Goal: Information Seeking & Learning: Find contact information

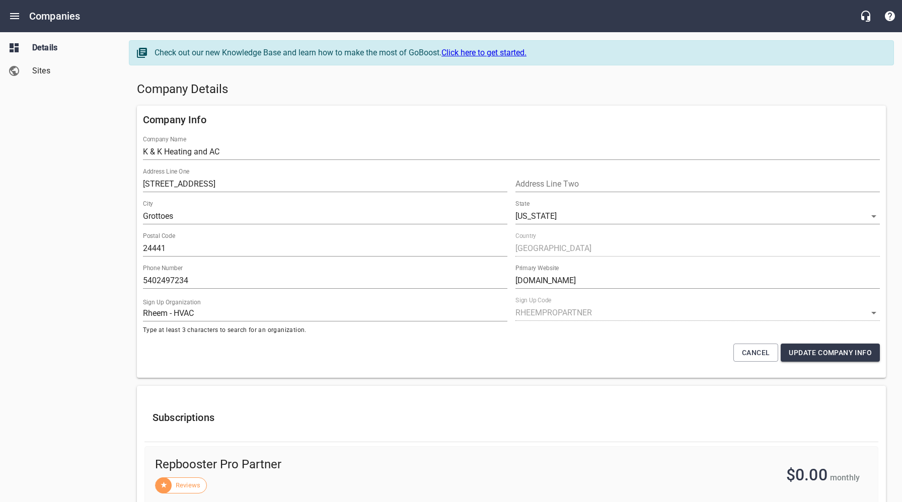
select select "[US_STATE]"
select select "62"
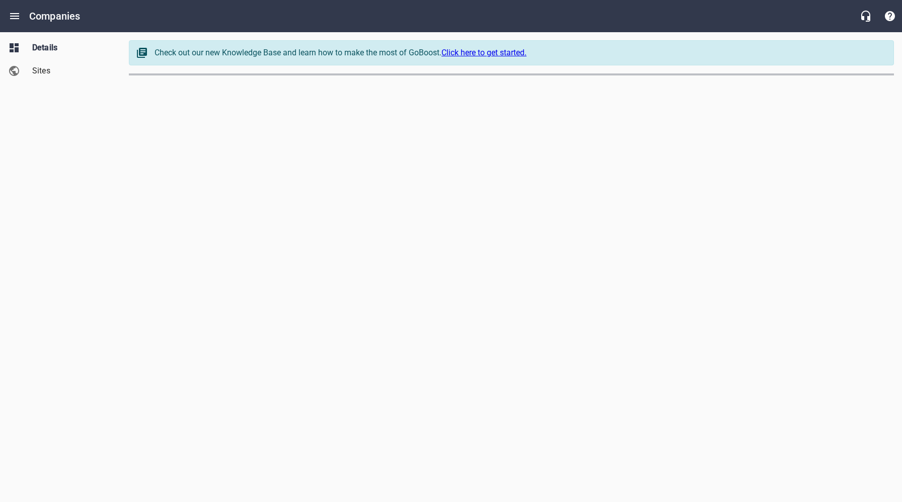
select select "[US_STATE]"
select select "5"
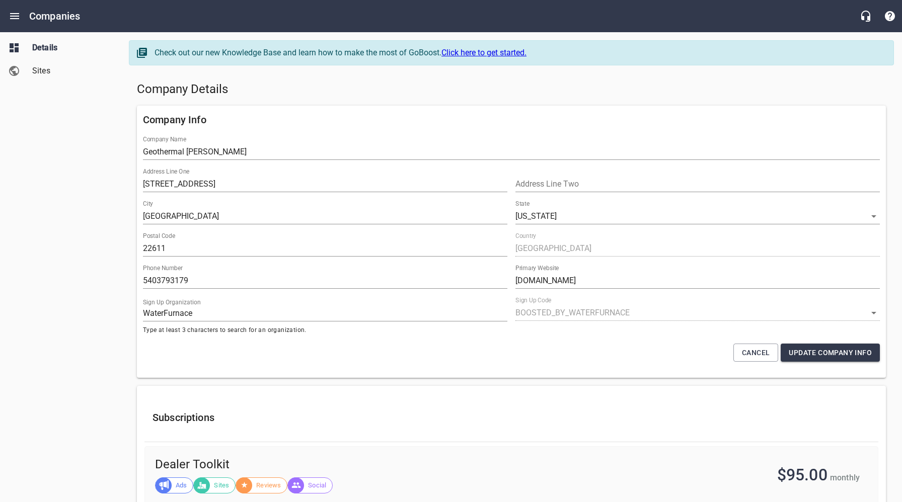
click at [379, 79] on div "Company Details" at bounding box center [511, 90] width 757 height 24
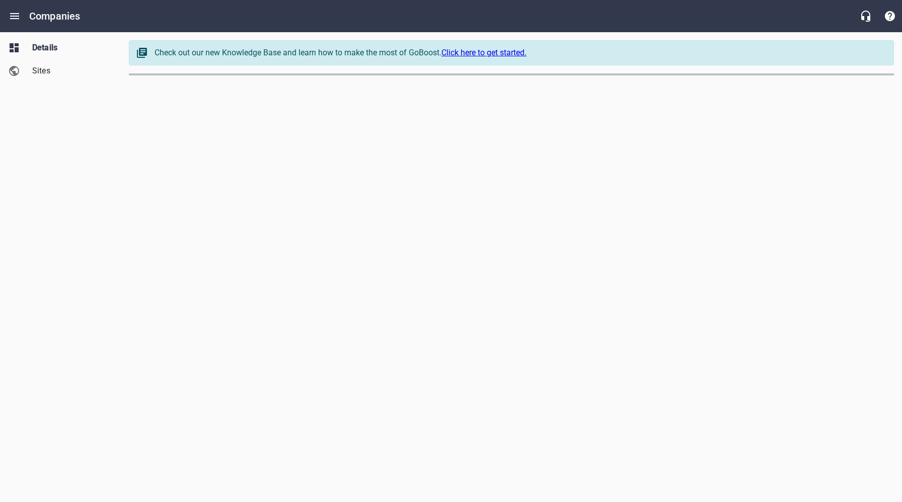
select select "[US_STATE]"
select select "48"
select select "[US_STATE]"
select select "5"
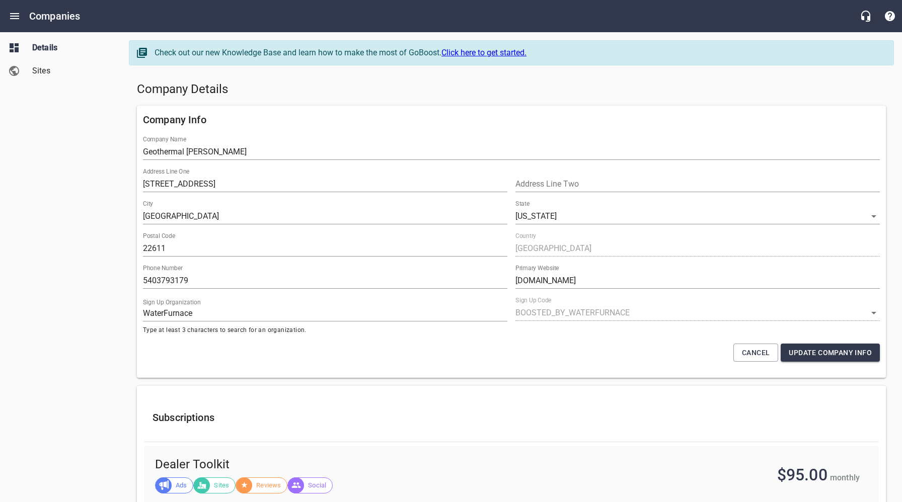
click at [389, 89] on h5 "Company Details" at bounding box center [511, 90] width 749 height 16
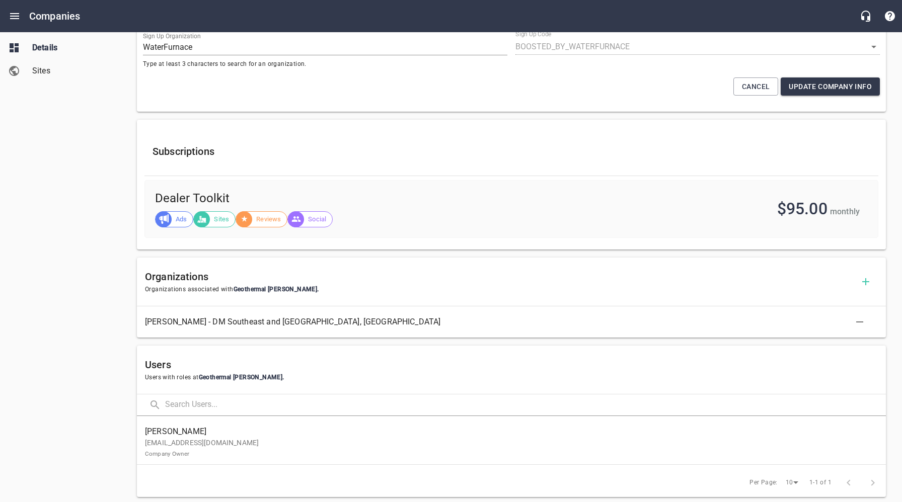
scroll to position [482, 0]
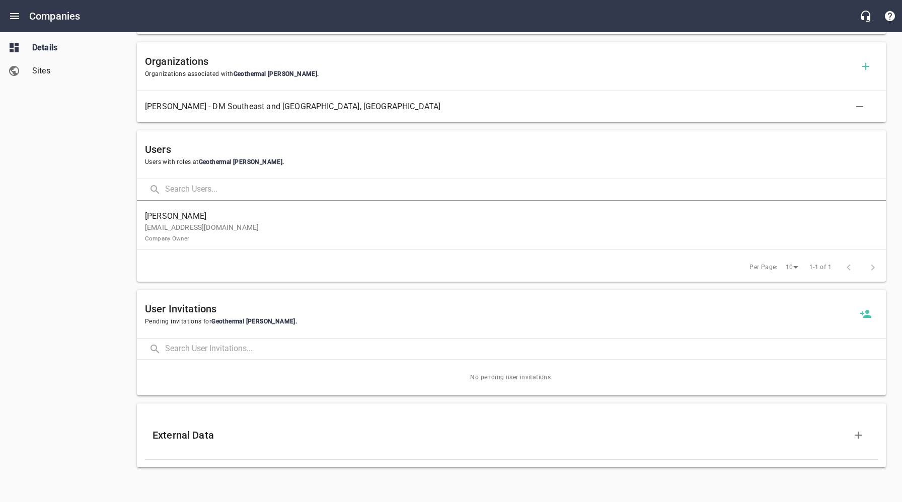
drag, startPoint x: 30, startPoint y: 394, endPoint x: 32, endPoint y: 377, distance: 17.7
click at [30, 384] on div "Details Sites" at bounding box center [60, 251] width 121 height 502
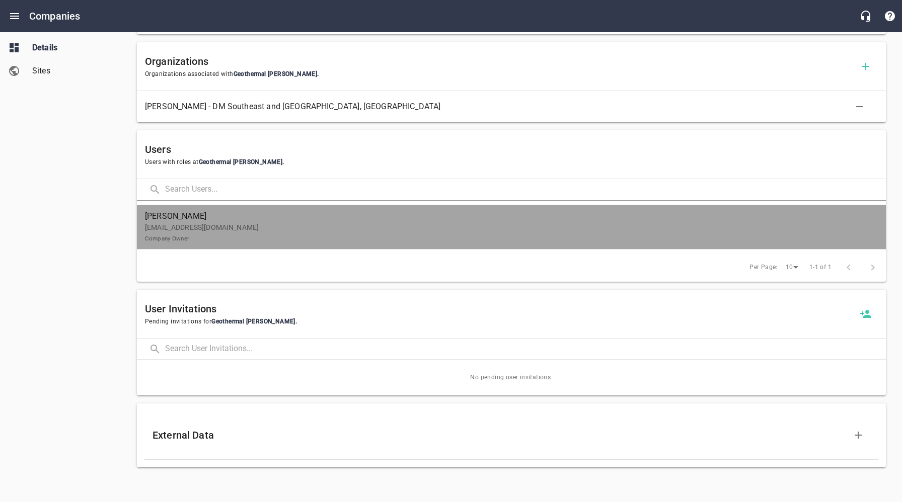
click at [235, 228] on p "missannne1@gmail.com Company Owner" at bounding box center [507, 232] width 725 height 21
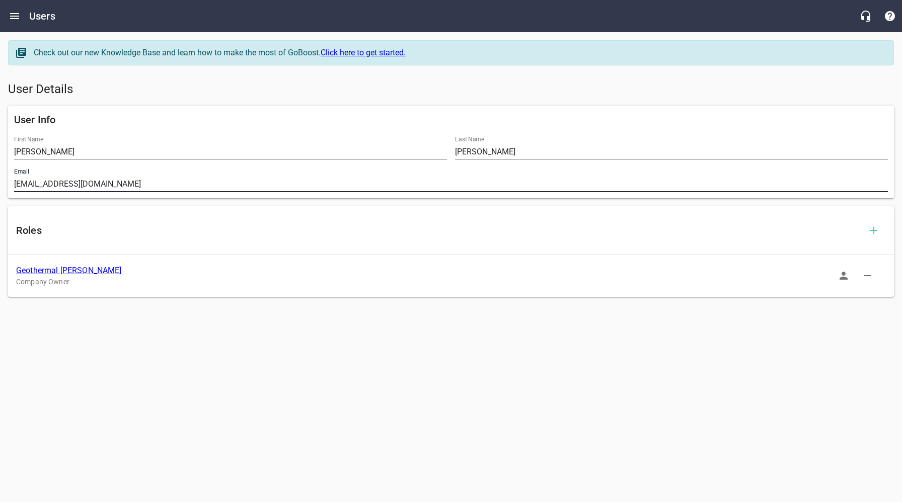
drag, startPoint x: 126, startPoint y: 186, endPoint x: 12, endPoint y: 184, distance: 114.3
click at [12, 184] on div "Email missannne1@gmail.com" at bounding box center [451, 180] width 882 height 32
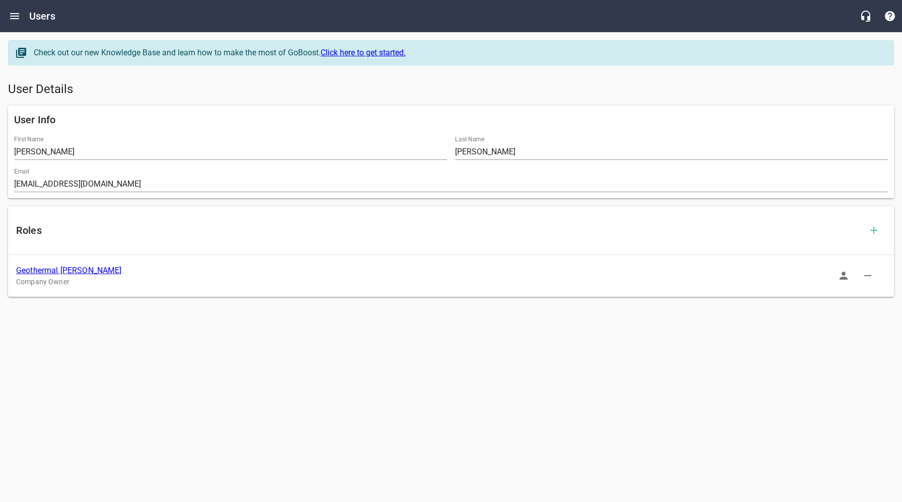
click at [51, 271] on link "Geothermal [PERSON_NAME]" at bounding box center [69, 271] width 106 height 10
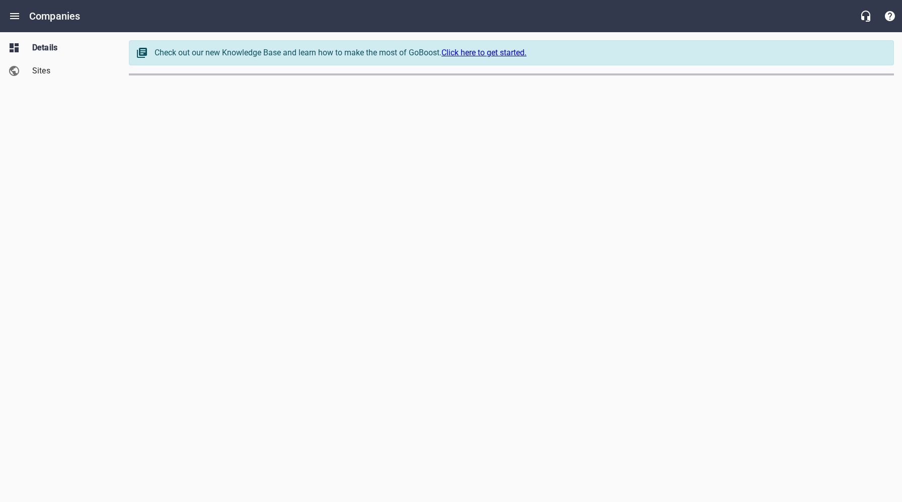
select select "[US_STATE]"
select select "5"
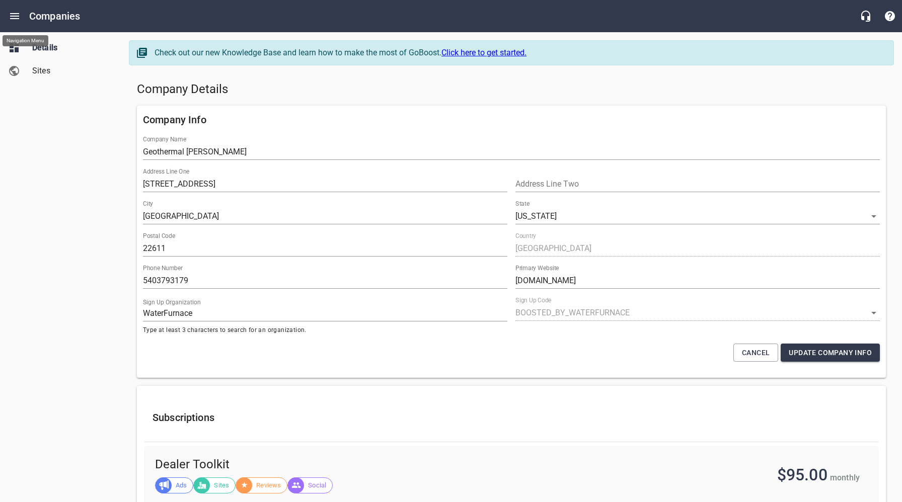
click at [14, 16] on icon "Open drawer" at bounding box center [14, 16] width 9 height 6
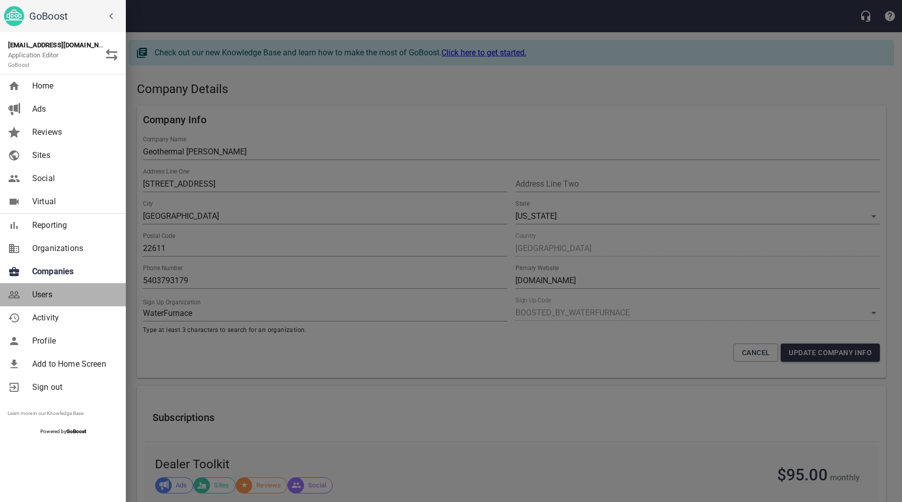
click at [59, 294] on span "Users" at bounding box center [73, 295] width 82 height 12
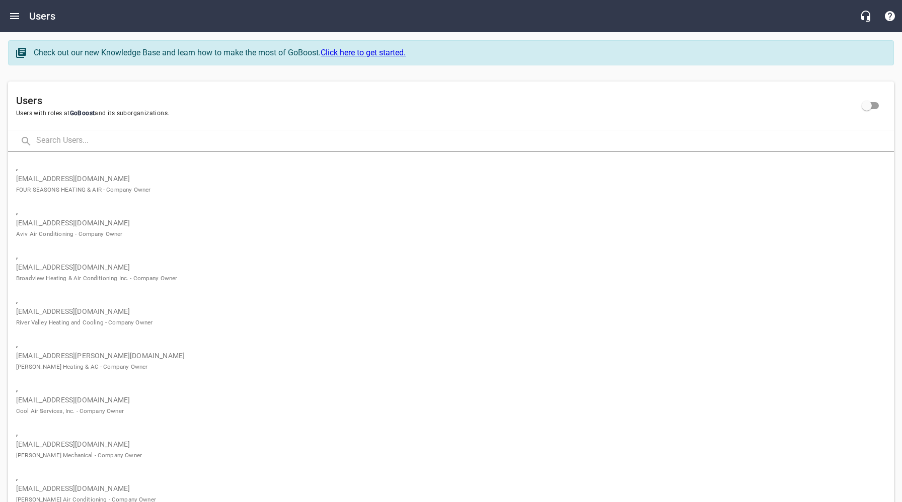
click at [155, 138] on input "text" at bounding box center [465, 141] width 858 height 22
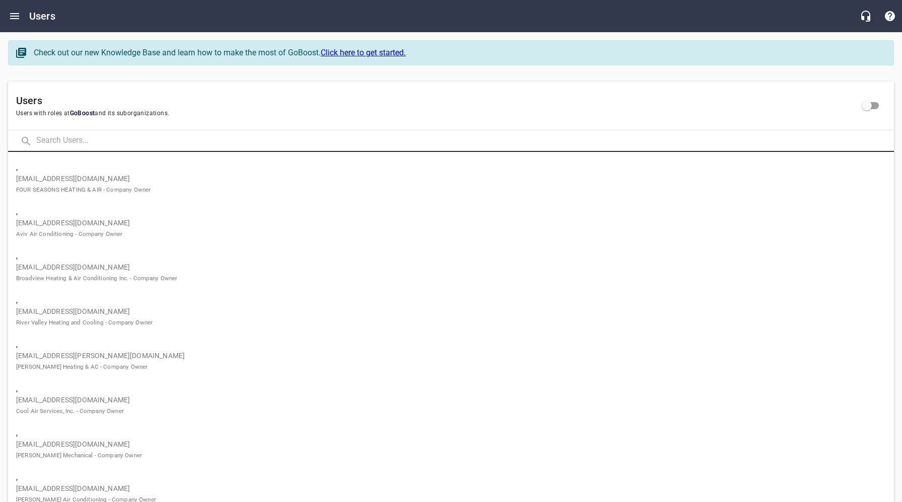
paste input "darrylwilsonheatandair@yahoo.com"
type input "darrylwilsonheatandair@yahoo.com"
click button at bounding box center [0, 0] width 0 height 0
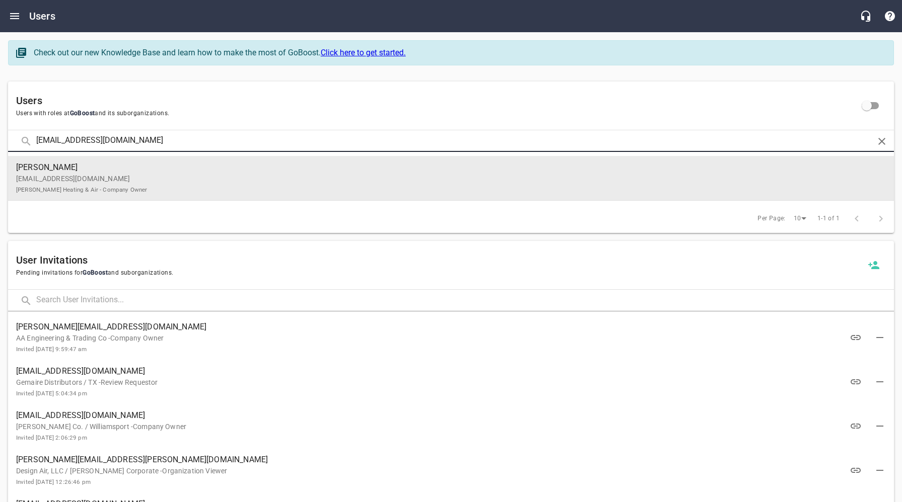
click at [137, 178] on p "darrylwilsonheatandair@yahoo.com Darryl Wilson Heating & Air - Company Owner" at bounding box center [447, 184] width 862 height 21
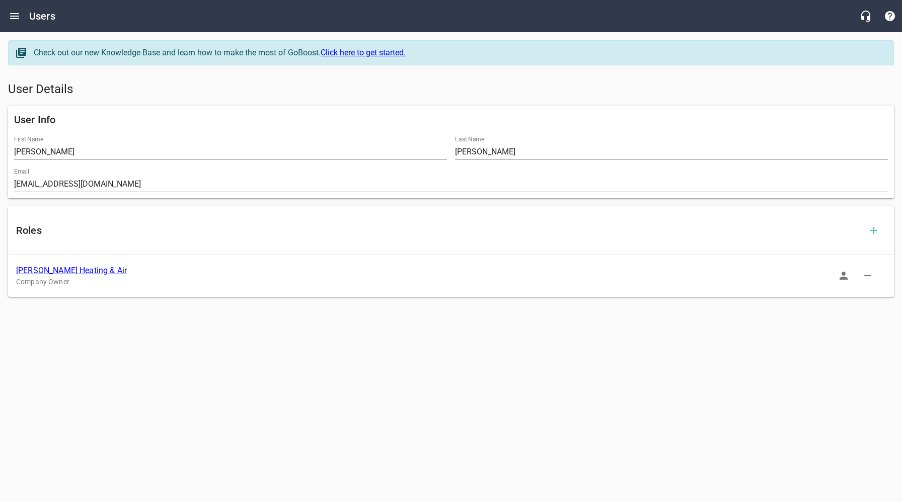
click at [77, 271] on link "Darryl Wilson Heating & Air" at bounding box center [71, 271] width 111 height 10
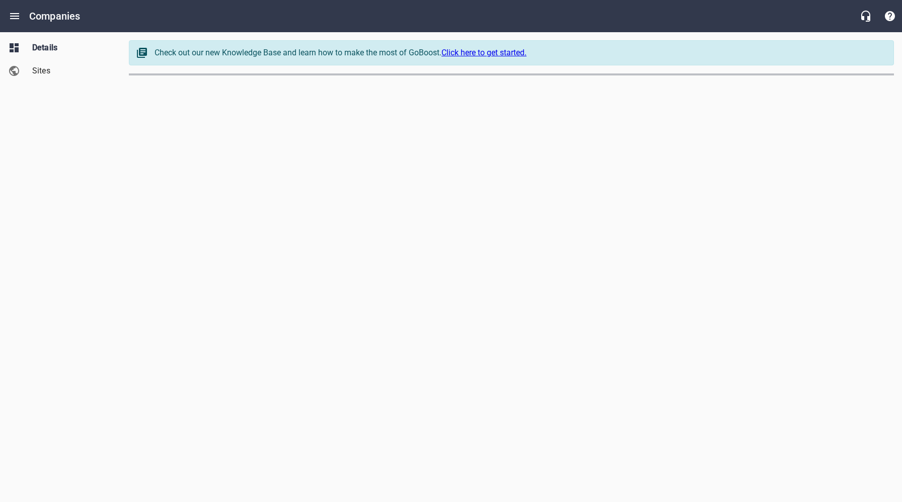
select select "[US_STATE]"
select select "64"
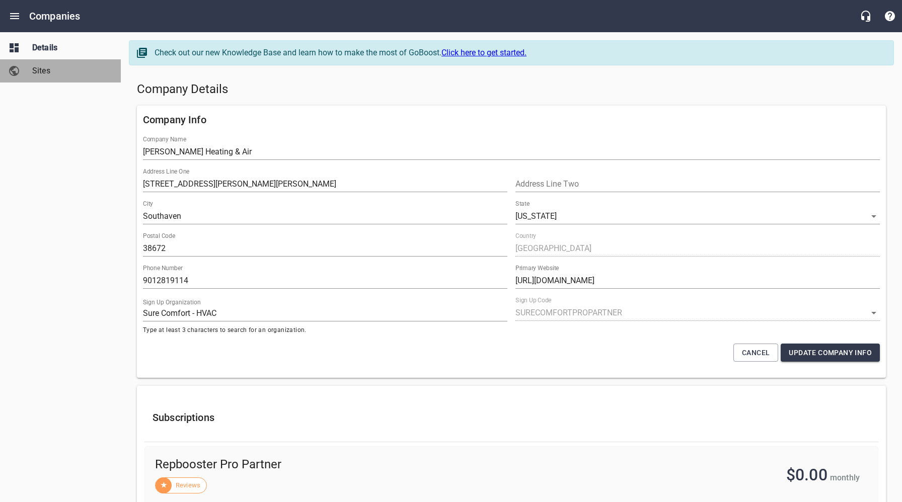
click at [42, 71] on span "Sites" at bounding box center [70, 71] width 77 height 12
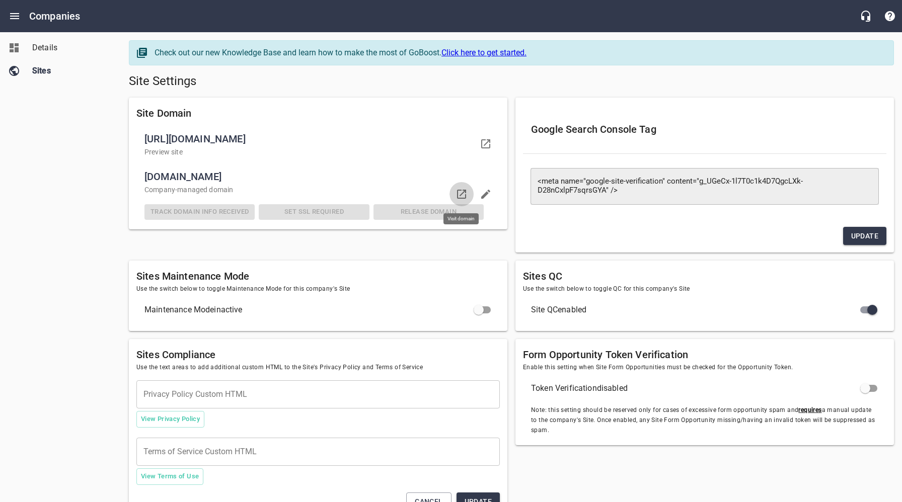
click at [462, 192] on icon at bounding box center [462, 194] width 12 height 12
click at [40, 52] on span "Details" at bounding box center [70, 48] width 77 height 12
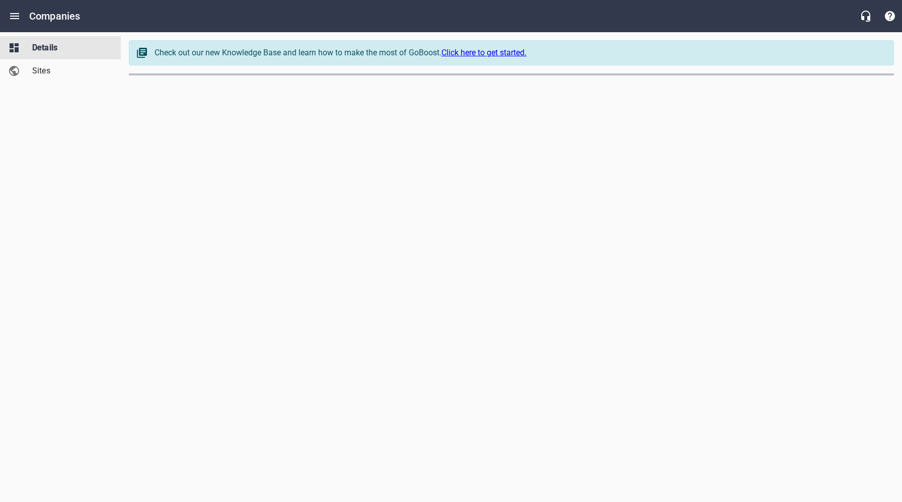
select select "[US_STATE]"
select select "64"
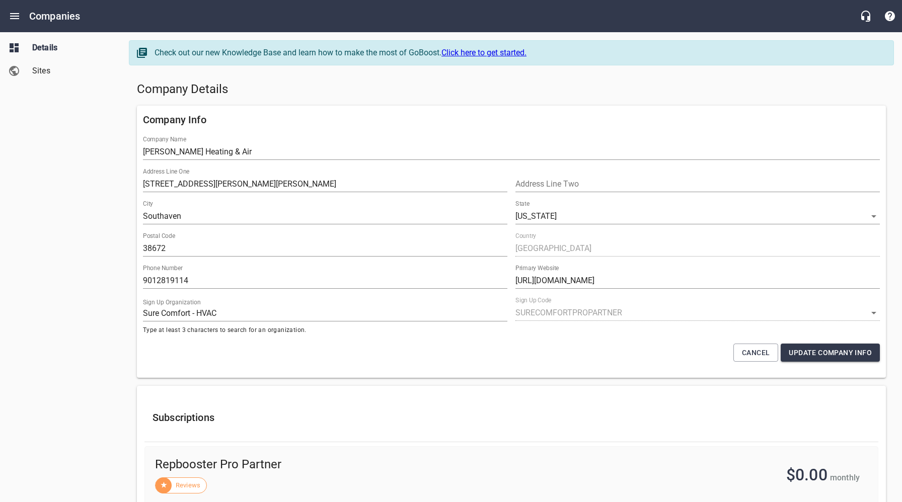
click at [357, 84] on h5 "Company Details" at bounding box center [511, 90] width 749 height 16
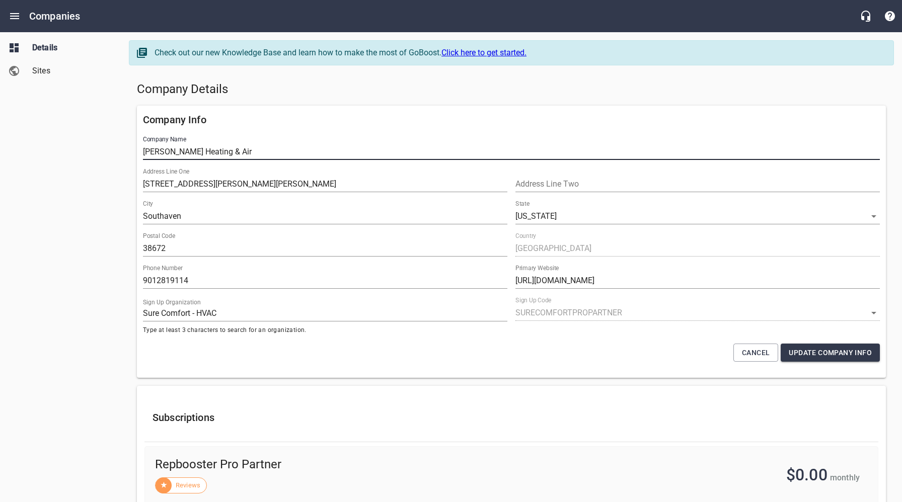
drag, startPoint x: 245, startPoint y: 153, endPoint x: 159, endPoint y: 186, distance: 91.8
click at [135, 153] on div "Company Info Company Name Darryl Wilson Heating & Air Address Line One 3072 Mar…" at bounding box center [511, 242] width 757 height 280
drag, startPoint x: 256, startPoint y: 151, endPoint x: 127, endPoint y: 152, distance: 128.9
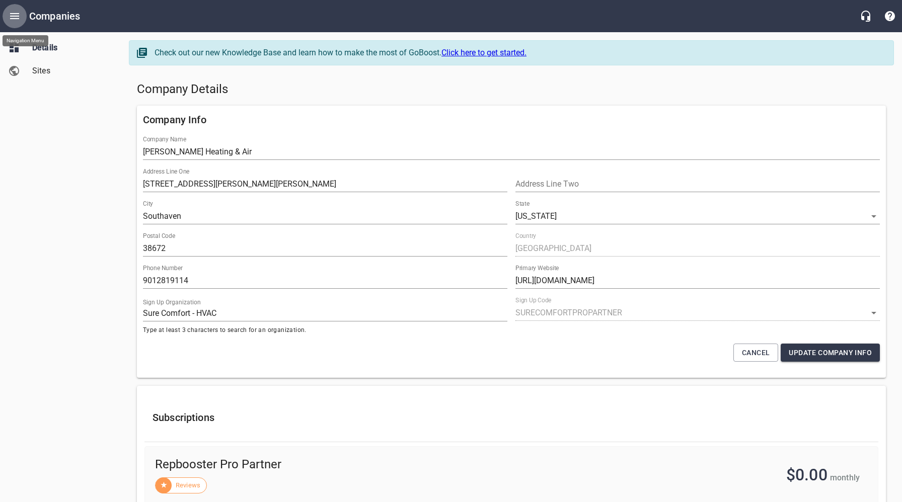
click at [13, 14] on icon "Open drawer" at bounding box center [14, 16] width 9 height 6
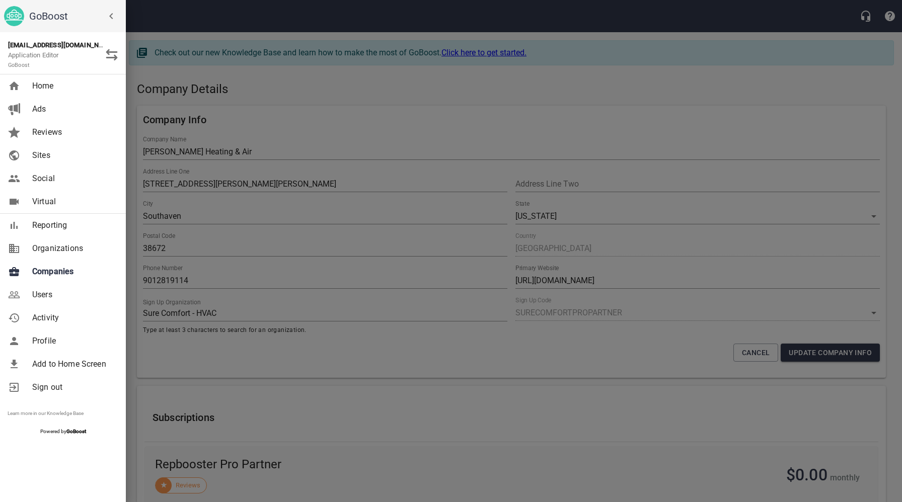
click at [44, 296] on span "Users" at bounding box center [73, 295] width 82 height 12
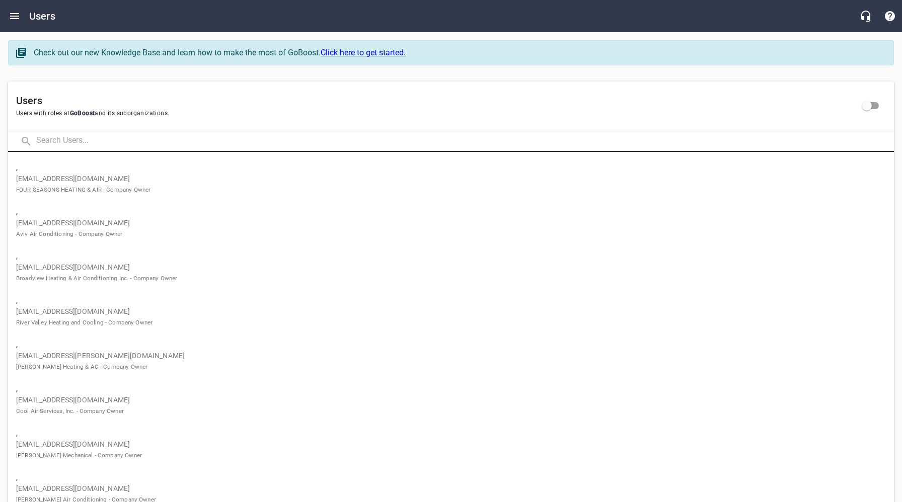
click at [159, 139] on input "text" at bounding box center [465, 141] width 858 height 22
paste input "sidneybradford@southernsolarsystems.com"
type input "sidneybradford@southernsolarsystems.com"
click button at bounding box center [0, 0] width 0 height 0
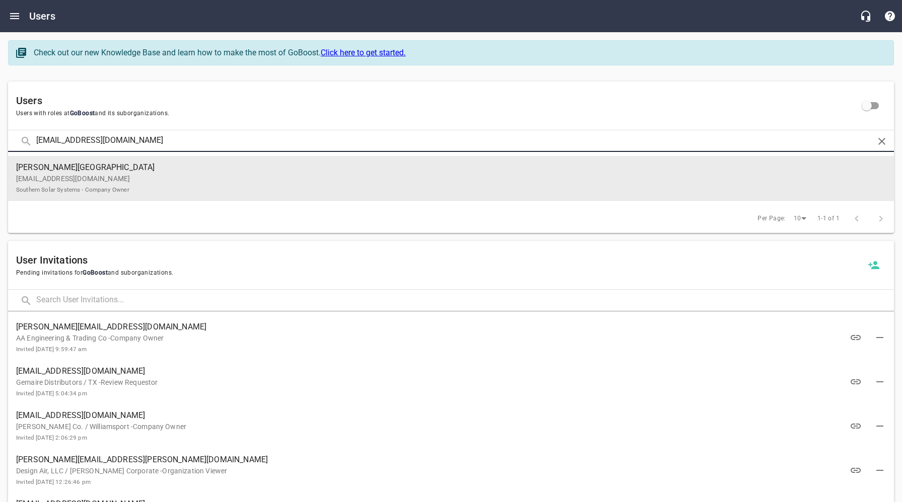
click at [186, 172] on span "Bradford, Sidney" at bounding box center [447, 168] width 862 height 12
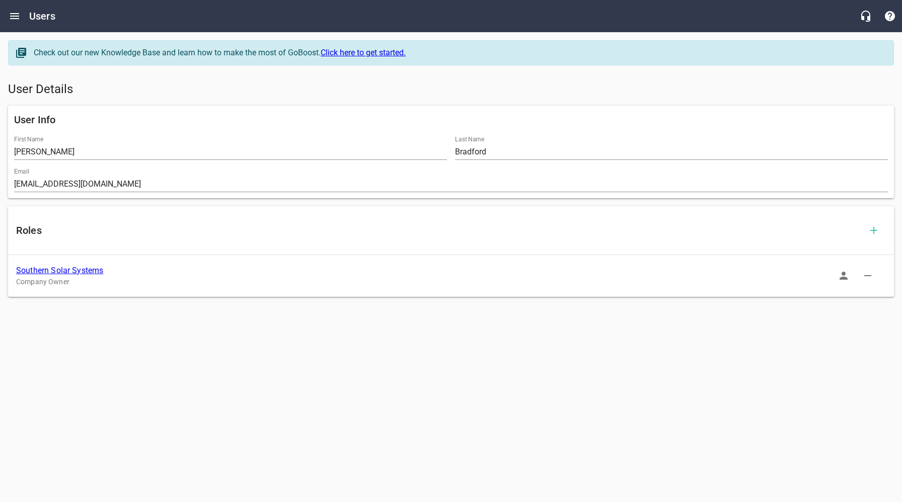
click at [77, 271] on link "Southern Solar Systems" at bounding box center [59, 271] width 87 height 10
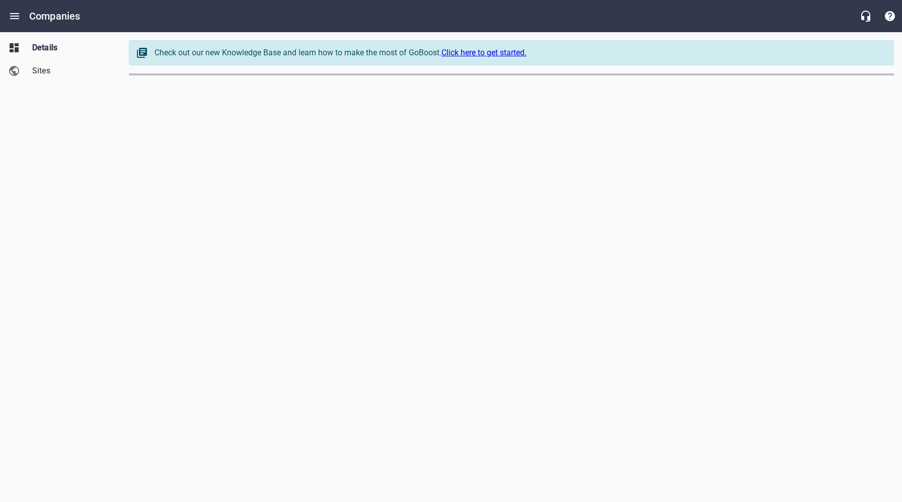
select select "5"
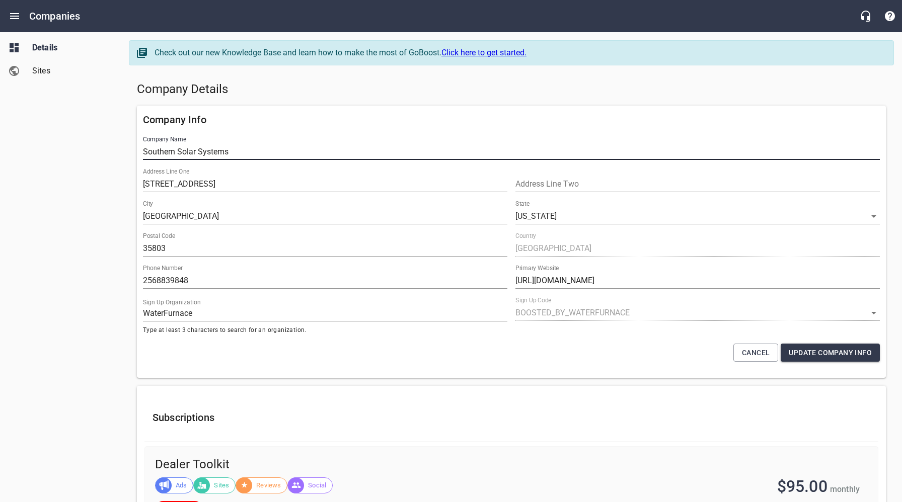
drag, startPoint x: 248, startPoint y: 153, endPoint x: 135, endPoint y: 154, distance: 112.8
click at [135, 154] on div "Company Info Company Name Southern Solar Systems Address Line One 11807 South M…" at bounding box center [511, 242] width 757 height 280
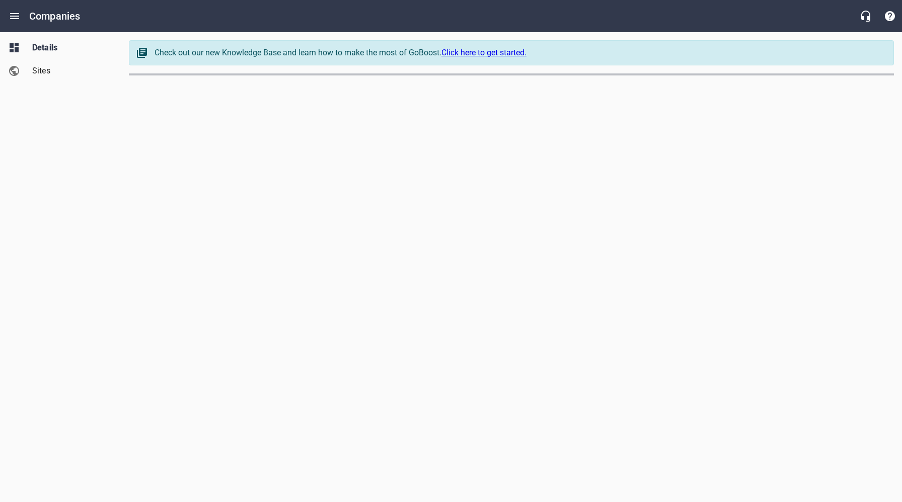
select select "[US_STATE]"
select select "62"
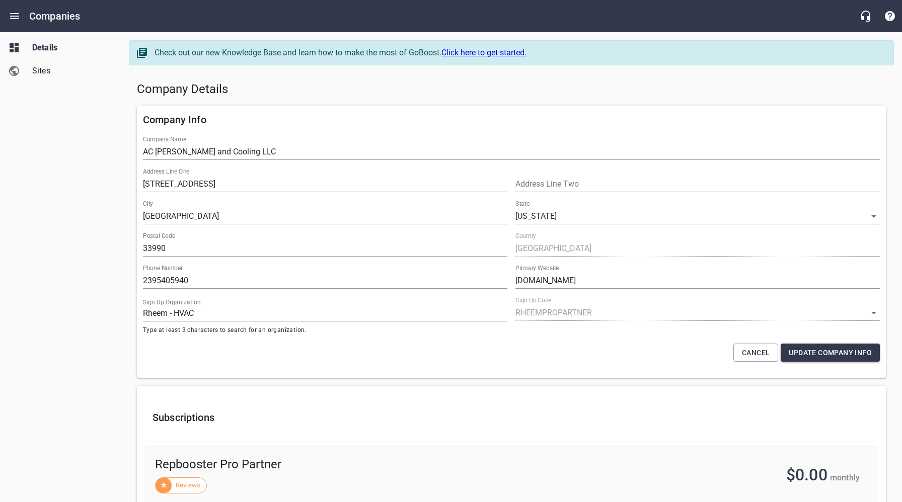
click at [36, 173] on div "Details Sites" at bounding box center [60, 251] width 121 height 502
click at [49, 70] on span "Sites" at bounding box center [70, 71] width 77 height 12
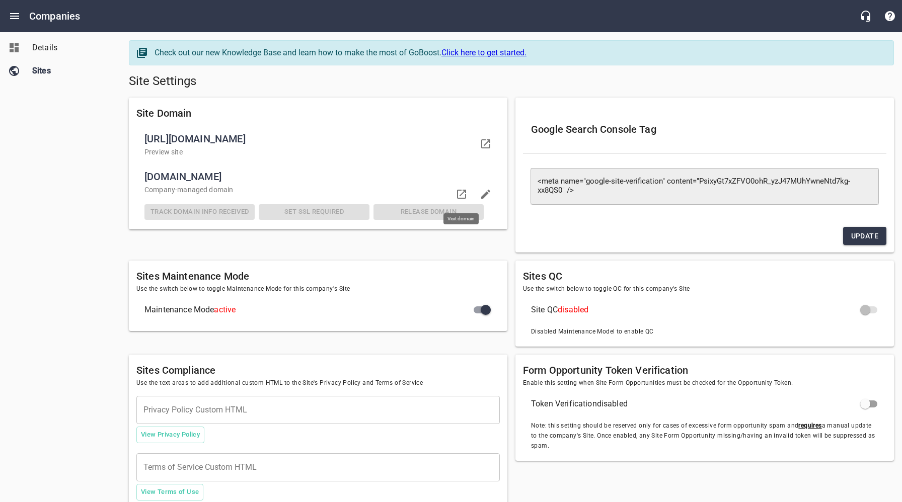
click at [464, 191] on icon at bounding box center [461, 194] width 9 height 9
click at [63, 164] on div "Details Sites" at bounding box center [60, 251] width 121 height 502
click at [47, 42] on span "Details" at bounding box center [70, 48] width 77 height 12
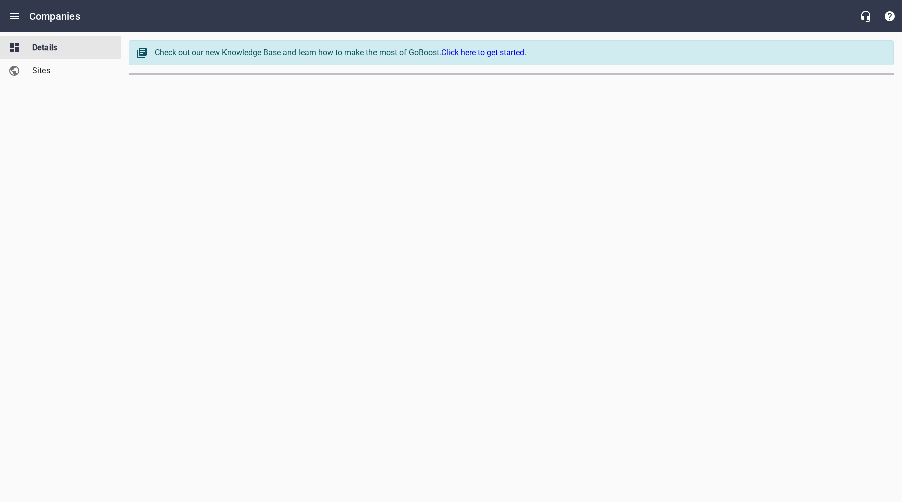
select select "[US_STATE]"
select select "62"
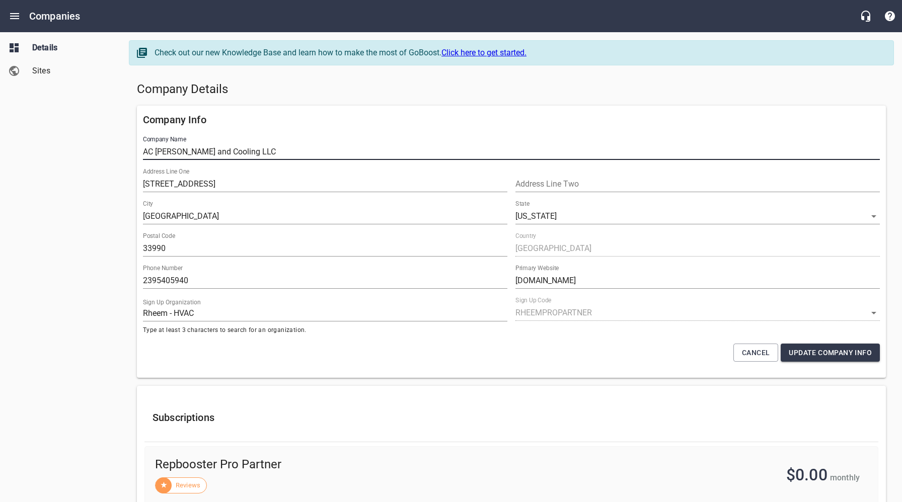
drag, startPoint x: 277, startPoint y: 153, endPoint x: 119, endPoint y: 152, distance: 157.6
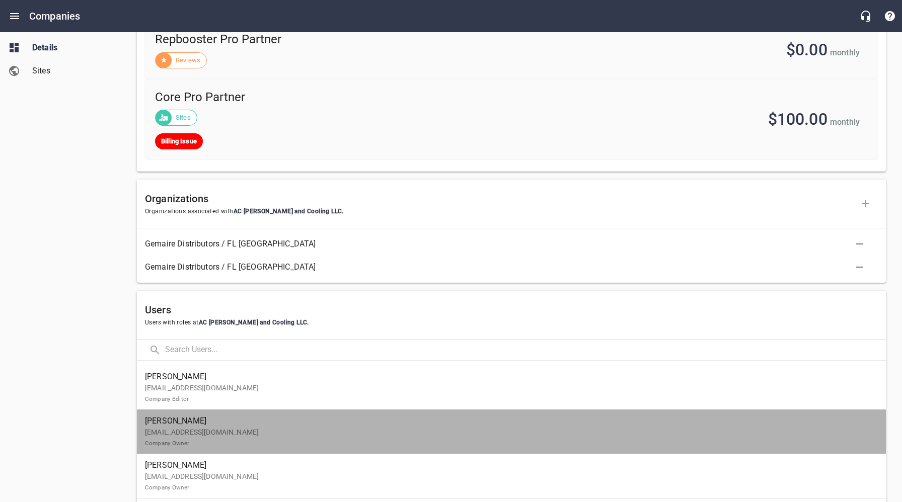
drag, startPoint x: 195, startPoint y: 441, endPoint x: 176, endPoint y: 437, distance: 19.5
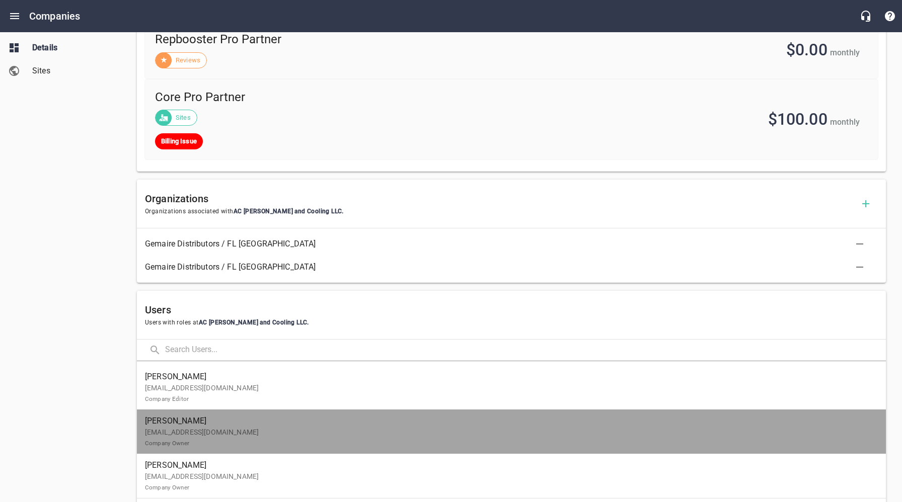
click at [195, 441] on p "callacjoe@yahoo.com Company Owner" at bounding box center [507, 437] width 725 height 21
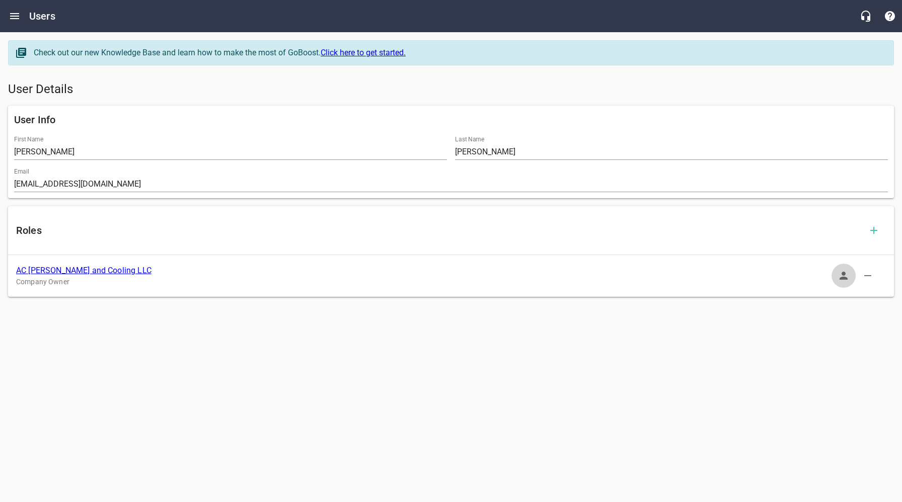
click at [846, 277] on icon "button" at bounding box center [844, 276] width 12 height 12
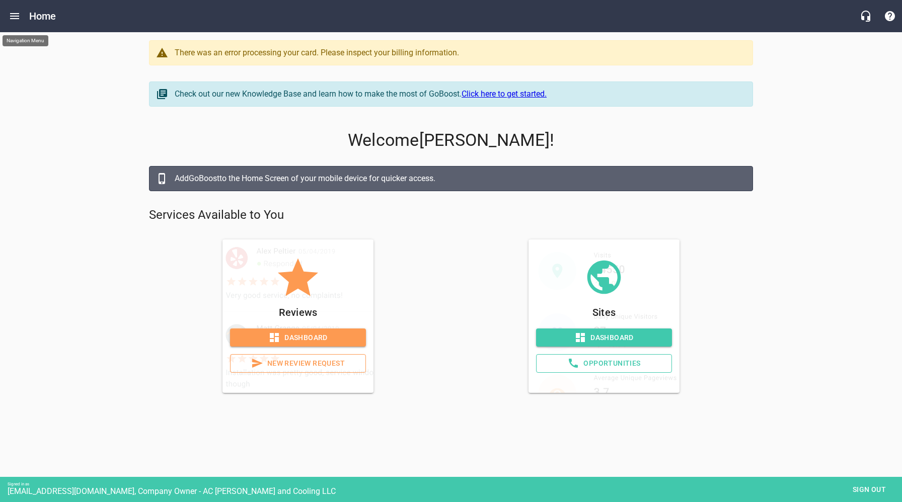
click at [18, 17] on icon "Open drawer" at bounding box center [15, 16] width 12 height 12
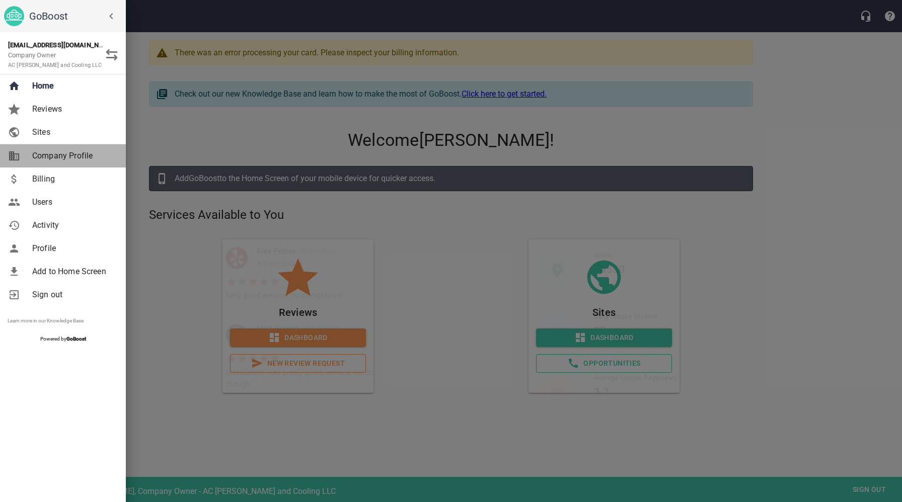
click at [56, 158] on span "Company Profile" at bounding box center [73, 156] width 82 height 12
select select "[US_STATE]"
